Goal: Transaction & Acquisition: Purchase product/service

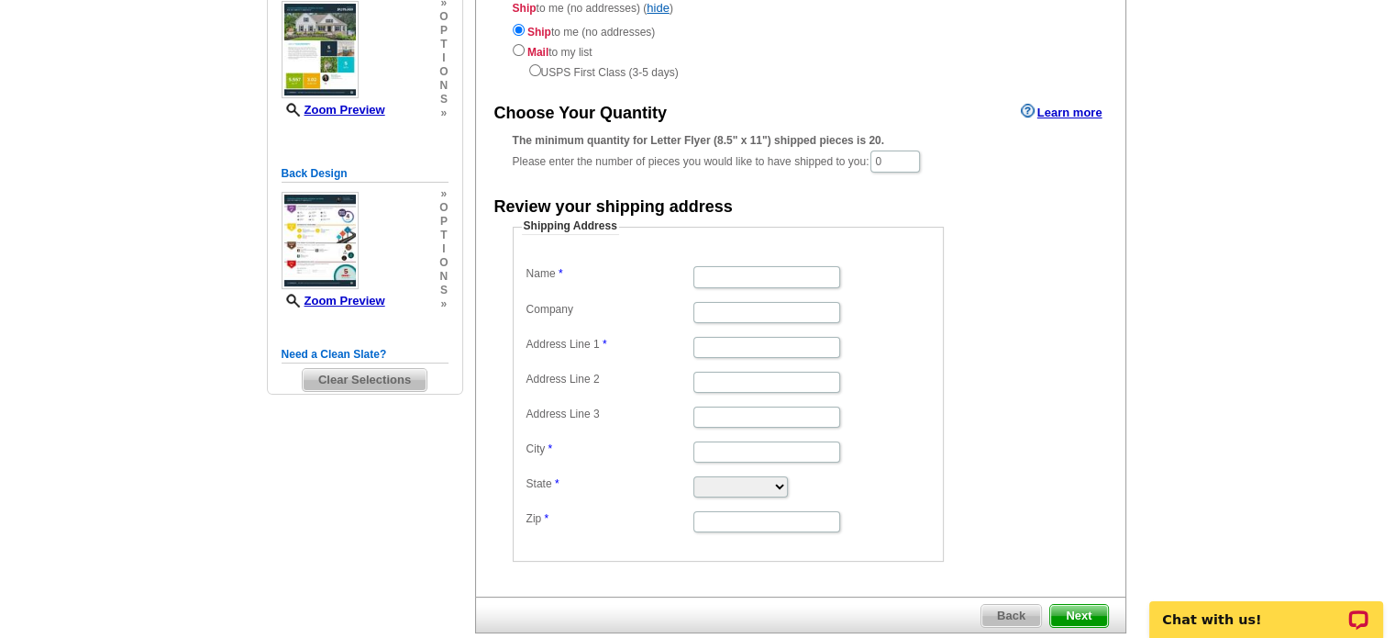
scroll to position [244, 0]
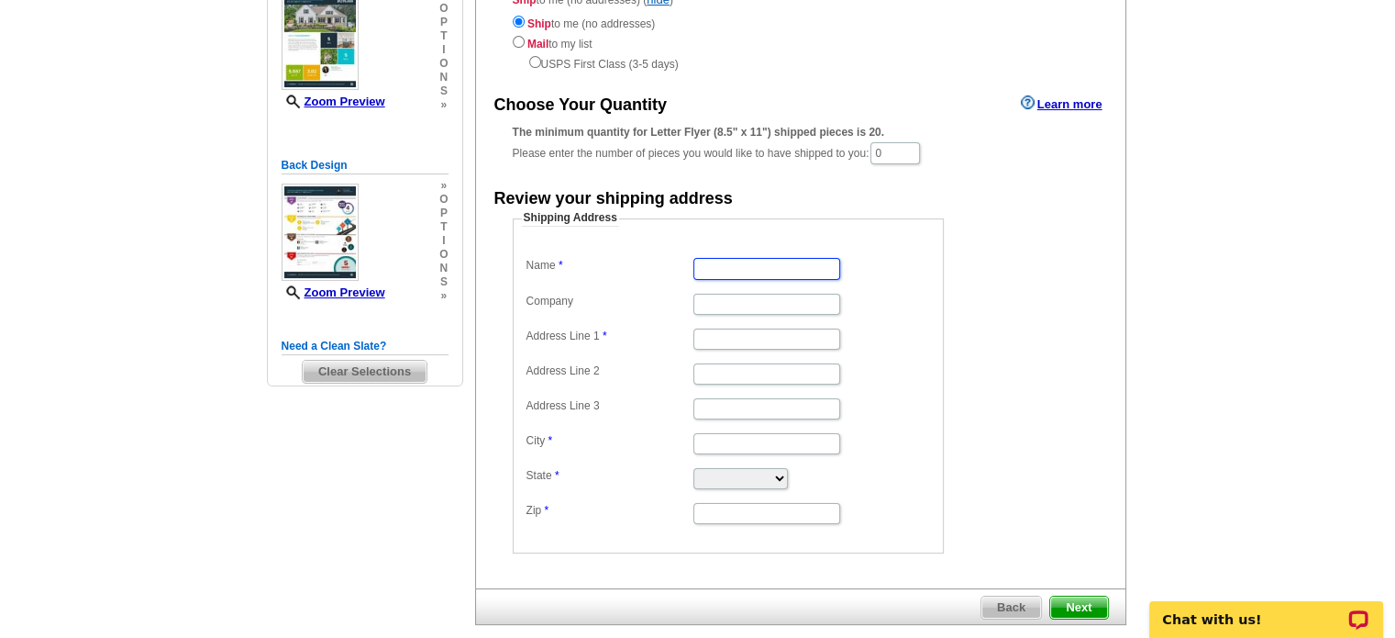
click at [771, 269] on input "Name" at bounding box center [766, 268] width 147 height 21
type input "Idaly Lopez"
type input "VPR"
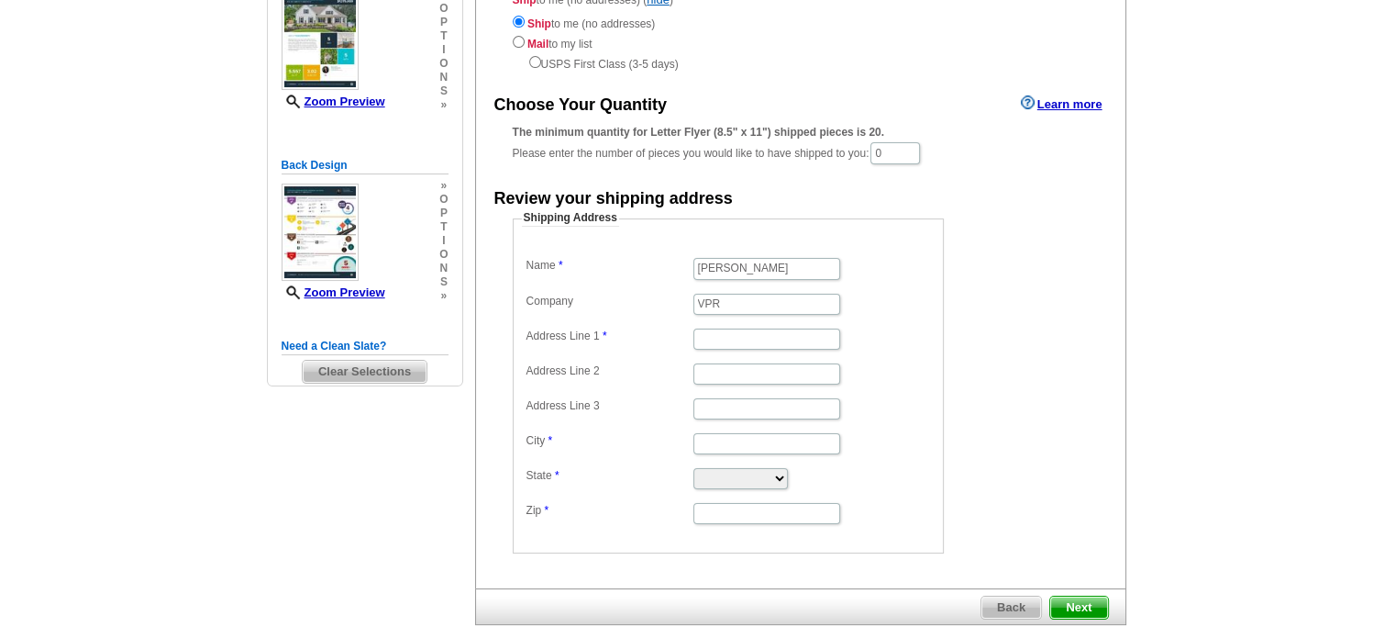
click at [1328, 186] on main "Need Help? call 800-260-5887, chat with support, or have our designers make som…" at bounding box center [697, 294] width 1395 height 845
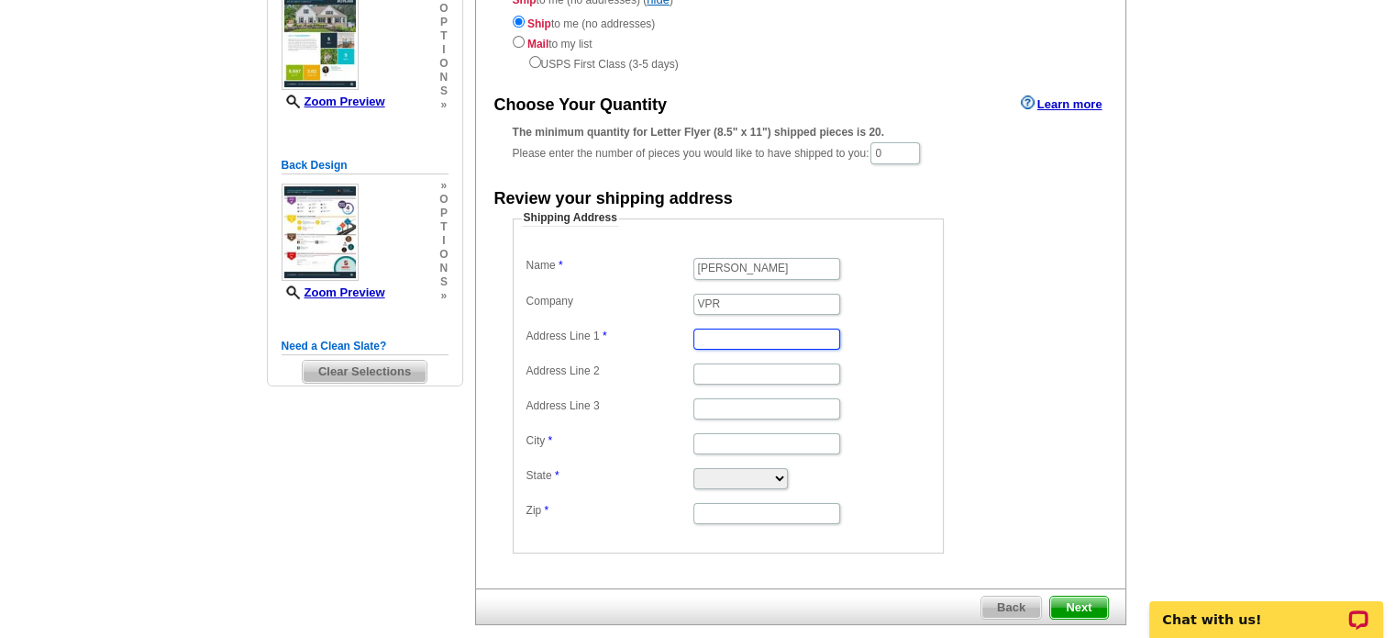
click at [805, 339] on input "Address Line 1" at bounding box center [766, 338] width 147 height 21
type input "985 Burning Bush Dr"
type input "Loganville"
select select "GA"
type input "30052"
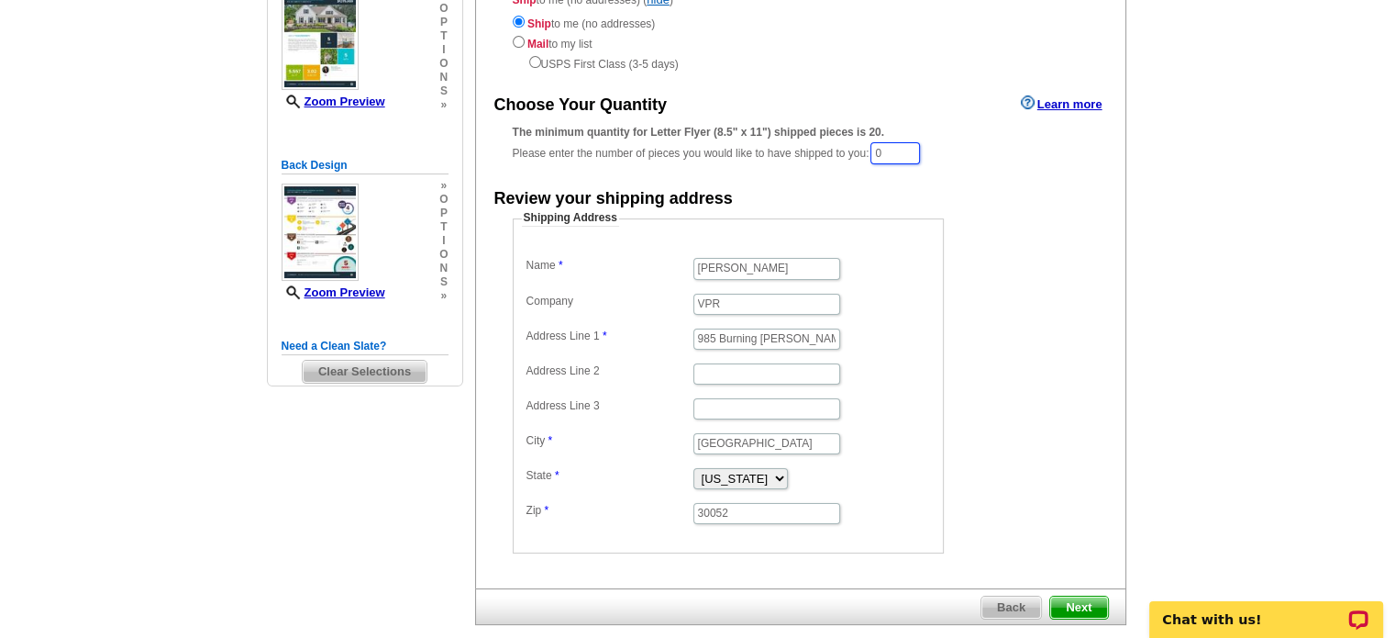
click at [906, 153] on input "0" at bounding box center [895, 153] width 50 height 22
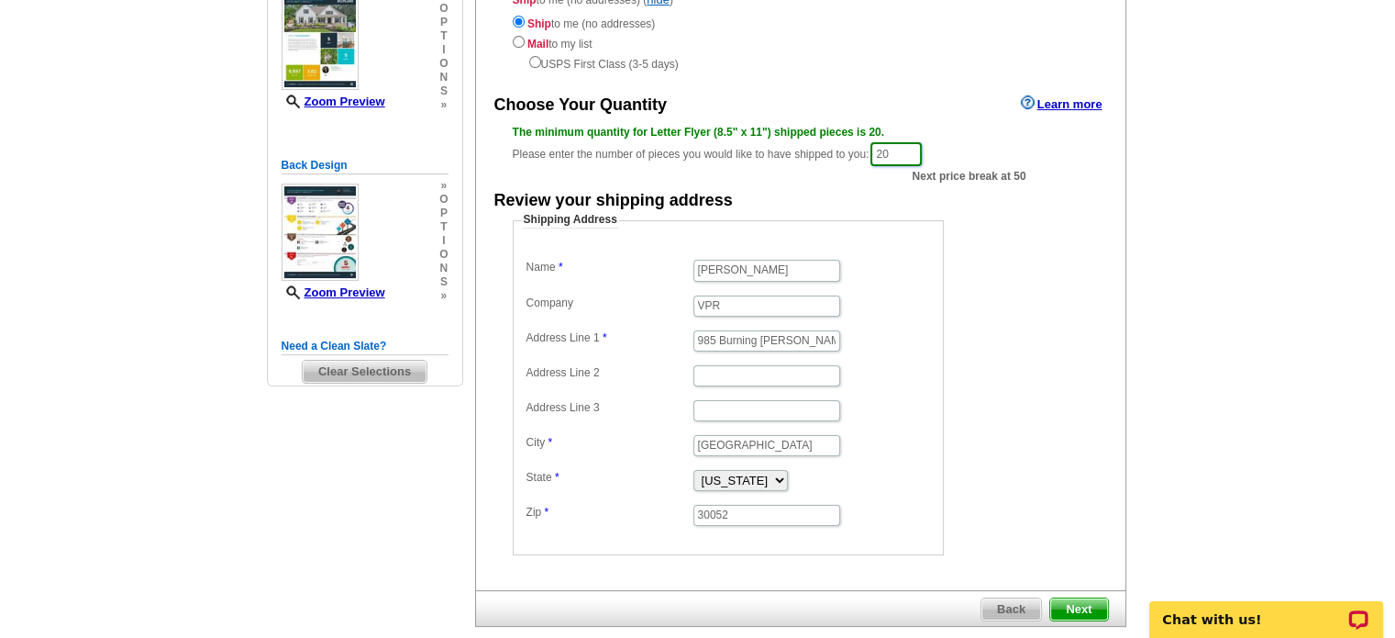
type input "20"
click at [1079, 602] on span "Next" at bounding box center [1078, 609] width 57 height 22
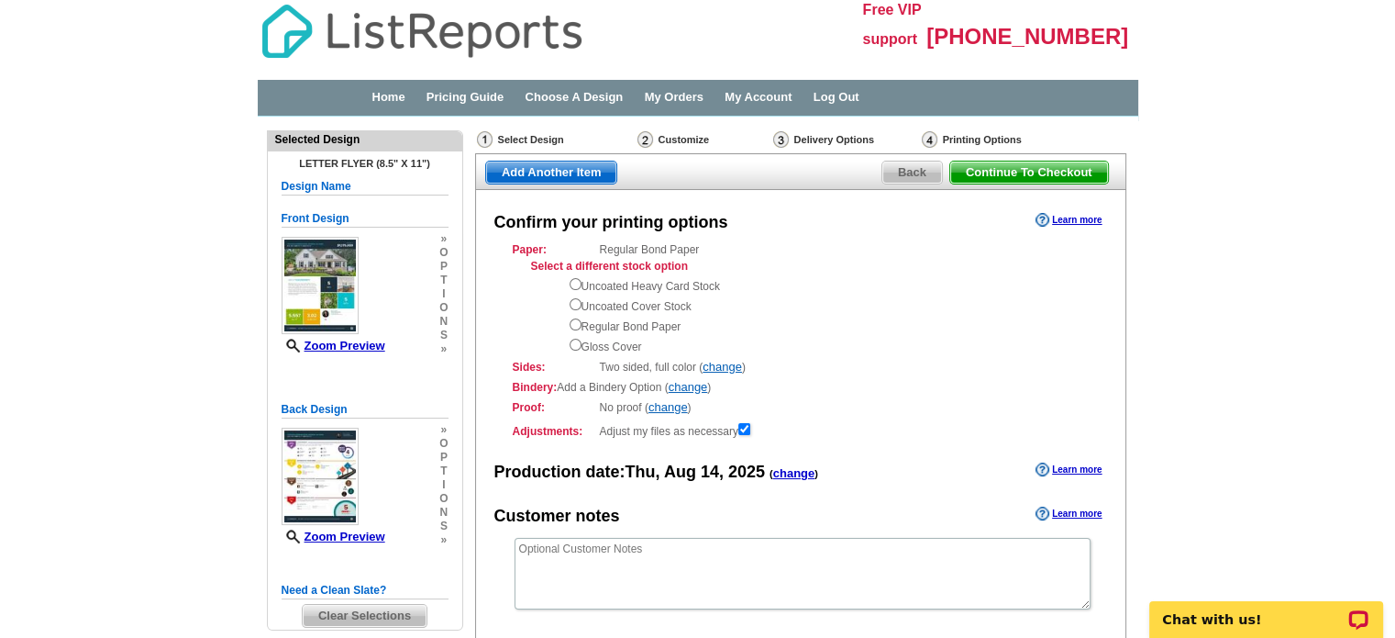
drag, startPoint x: 1393, startPoint y: 191, endPoint x: 1403, endPoint y: 241, distance: 51.3
click at [1394, 241] on html "Free VIP support [PHONE_NUMBER] Home Pricing Guide Choose A Design My Orders My…" at bounding box center [697, 437] width 1395 height 874
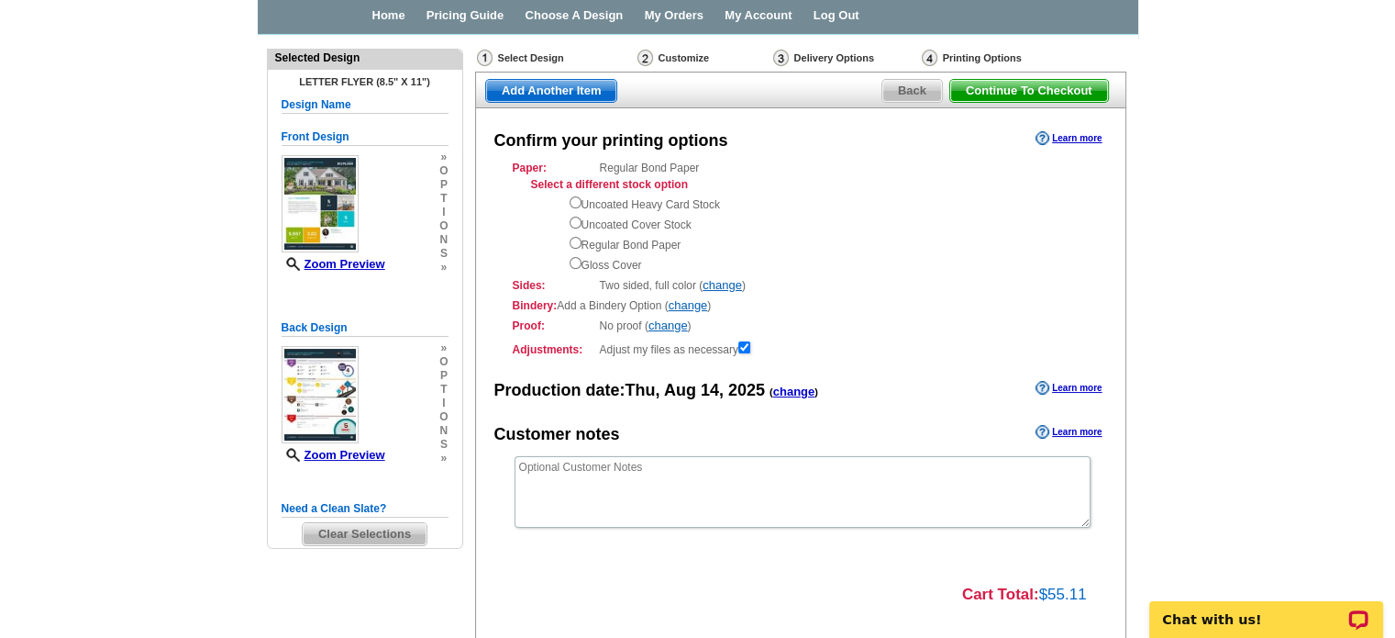
scroll to position [80, 0]
